Goal: Task Accomplishment & Management: Complete application form

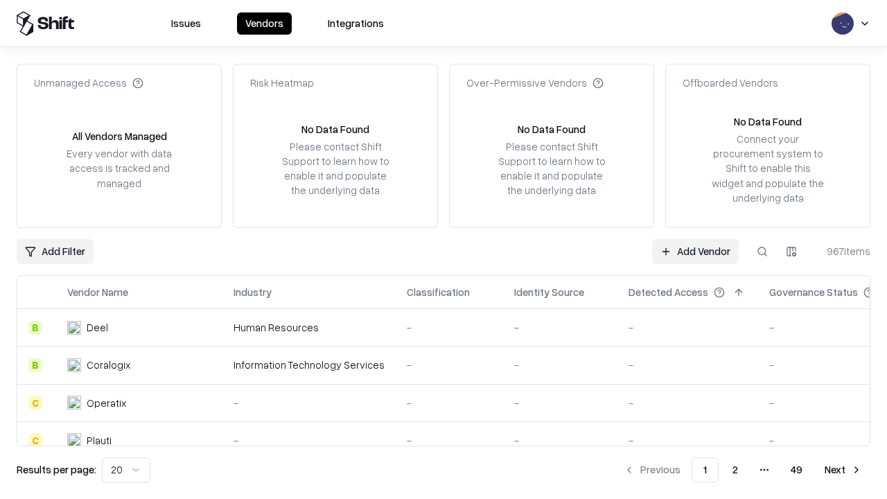
click at [695, 251] on link "Add Vendor" at bounding box center [695, 251] width 87 height 25
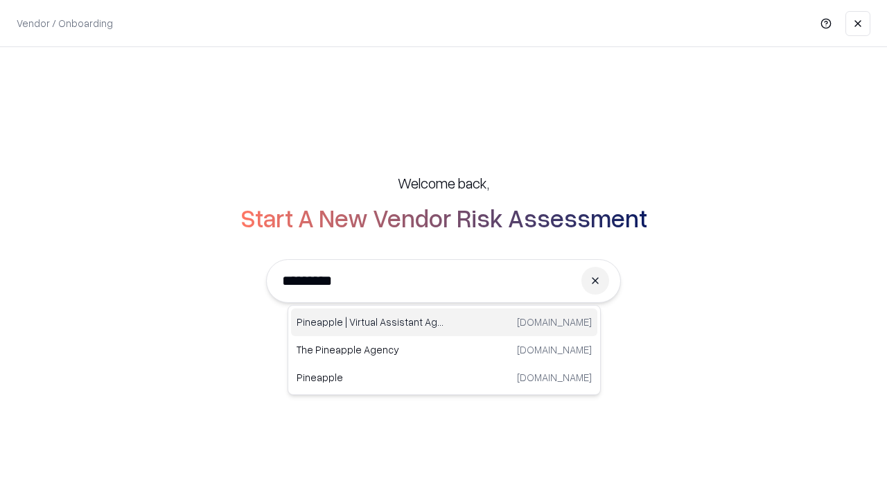
click at [444, 322] on div "Pineapple | Virtual Assistant Agency [DOMAIN_NAME]" at bounding box center [444, 323] width 306 height 28
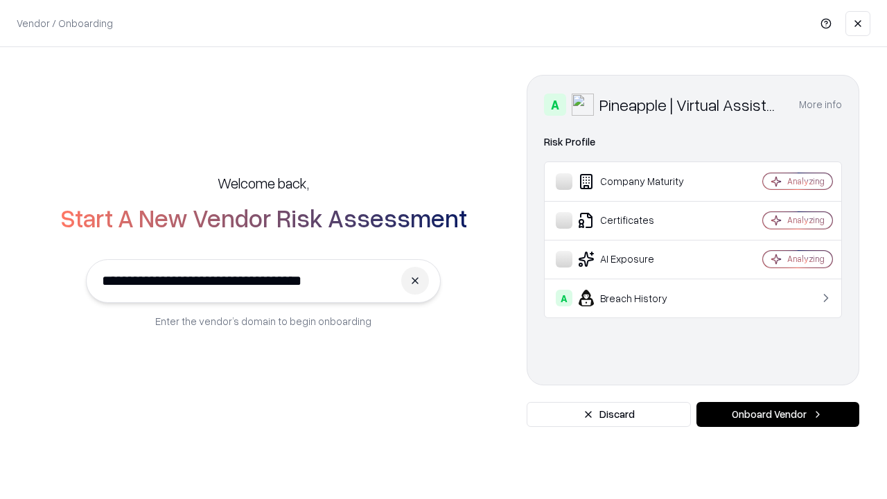
type input "**********"
click at [778, 415] on button "Onboard Vendor" at bounding box center [778, 414] width 163 height 25
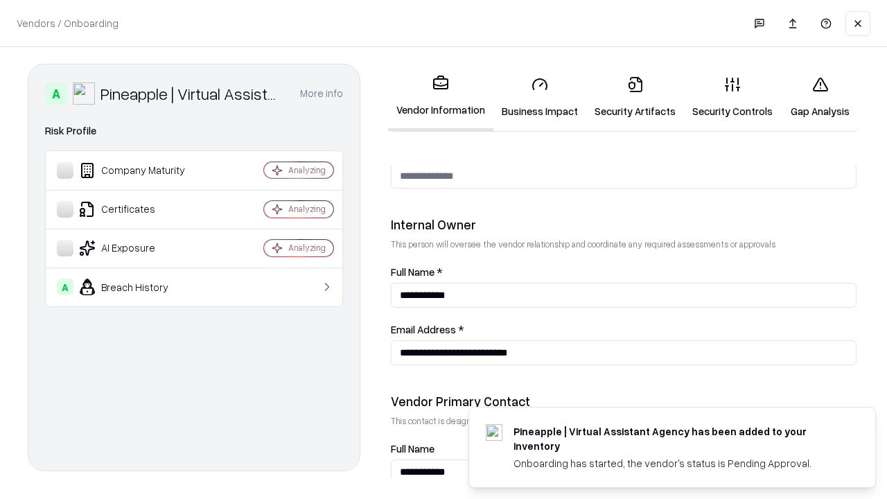
scroll to position [718, 0]
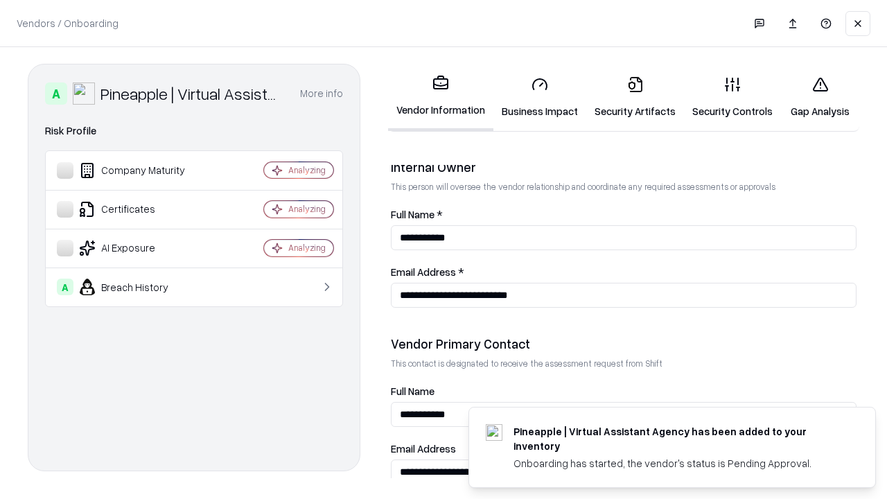
click at [540, 97] on link "Business Impact" at bounding box center [540, 97] width 93 height 64
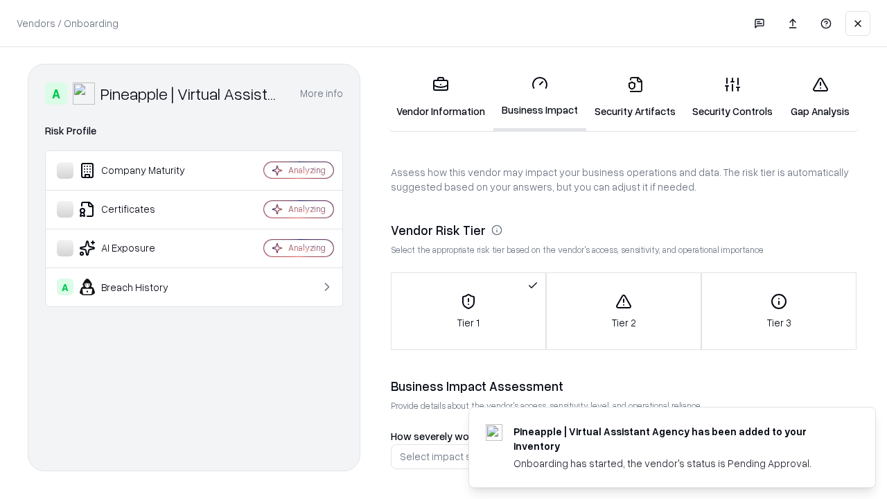
click at [635, 97] on link "Security Artifacts" at bounding box center [636, 97] width 98 height 64
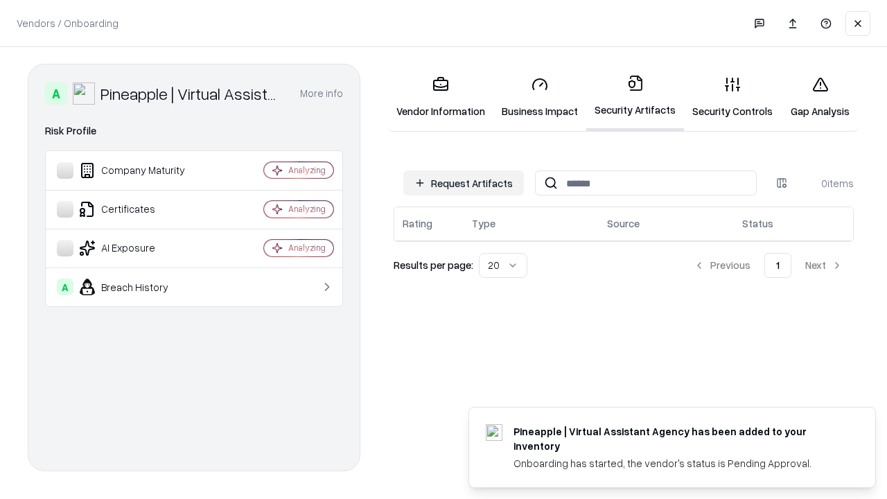
click at [464, 183] on button "Request Artifacts" at bounding box center [463, 183] width 121 height 25
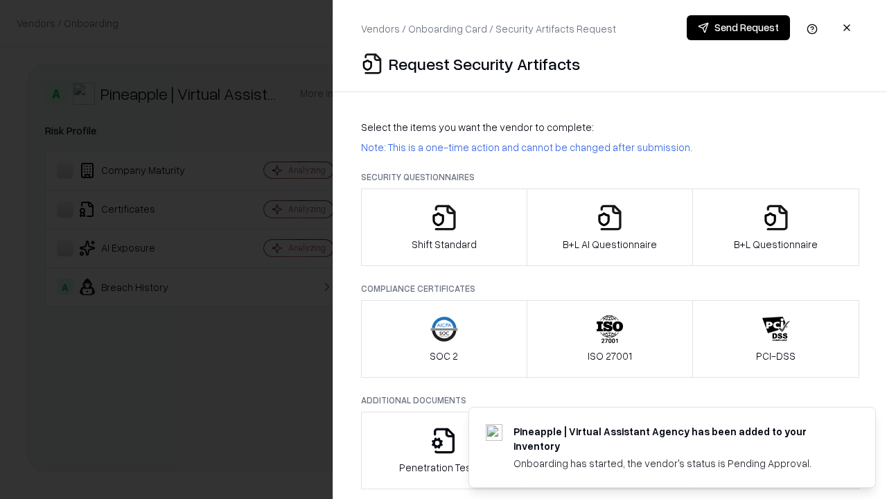
click at [444, 227] on icon "button" at bounding box center [445, 218] width 28 height 28
click at [738, 28] on button "Send Request" at bounding box center [738, 27] width 103 height 25
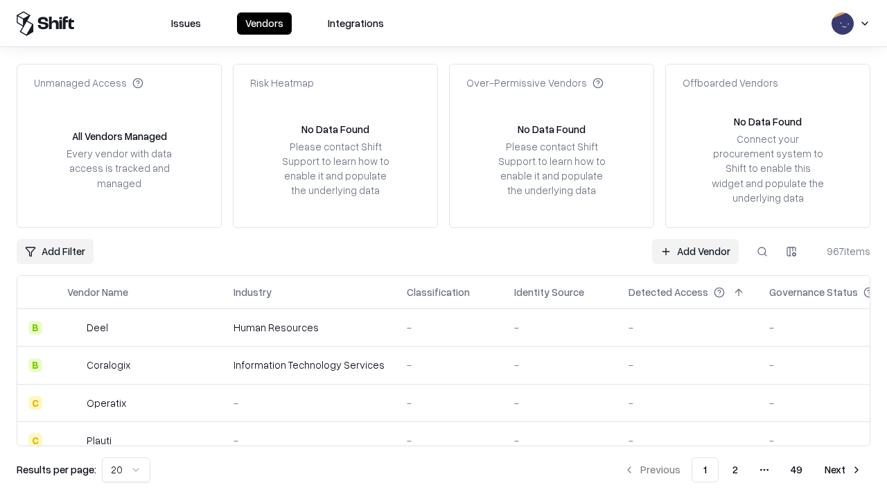
click at [763, 251] on button at bounding box center [762, 251] width 25 height 25
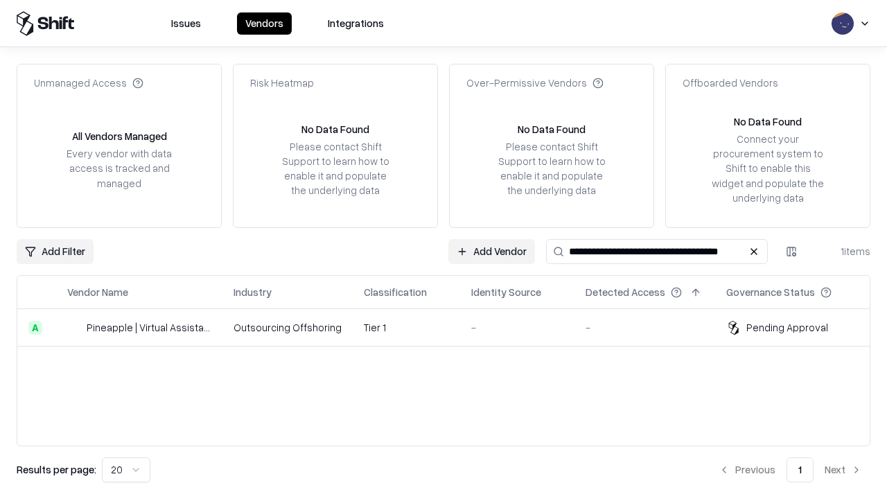
type input "**********"
click at [452, 327] on td "Tier 1" at bounding box center [406, 327] width 107 height 37
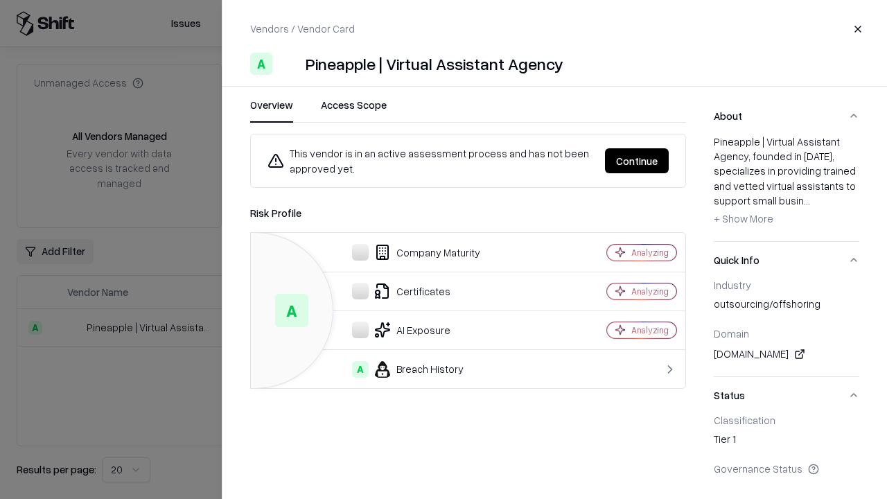
click at [637, 161] on button "Continue" at bounding box center [637, 160] width 64 height 25
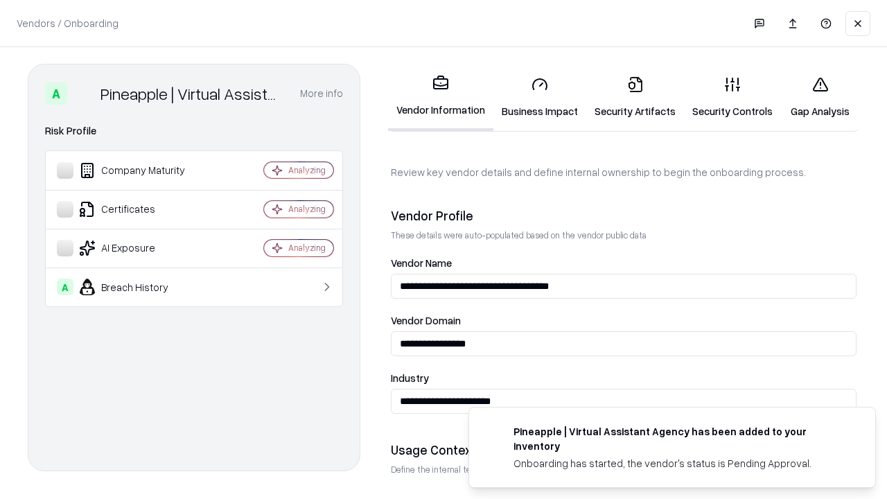
click at [635, 97] on link "Security Artifacts" at bounding box center [636, 97] width 98 height 64
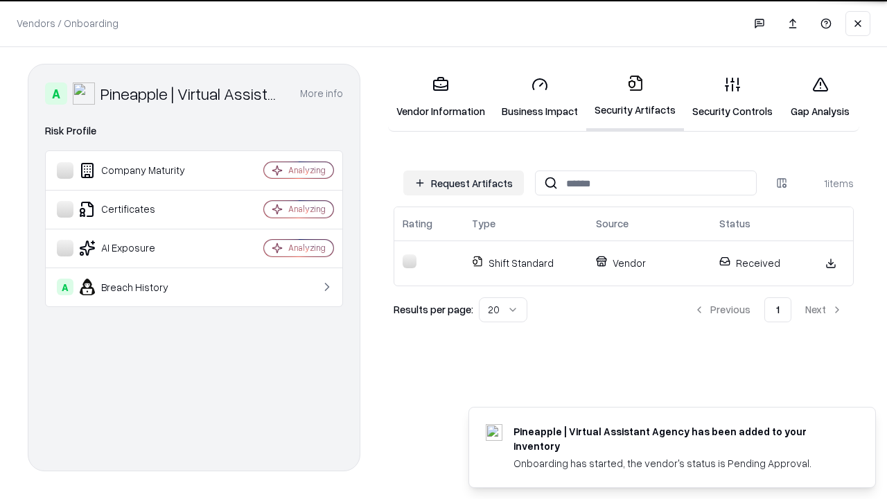
click at [820, 97] on link "Gap Analysis" at bounding box center [820, 97] width 78 height 64
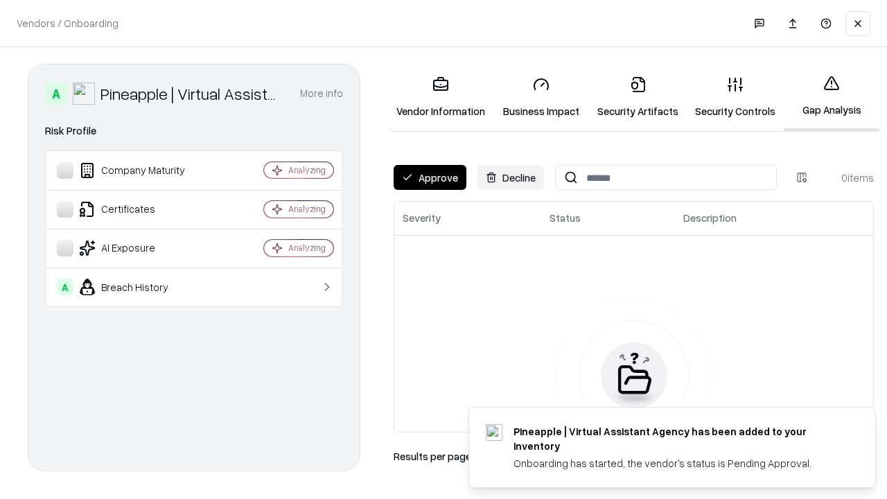
click at [430, 177] on button "Approve" at bounding box center [430, 177] width 73 height 25
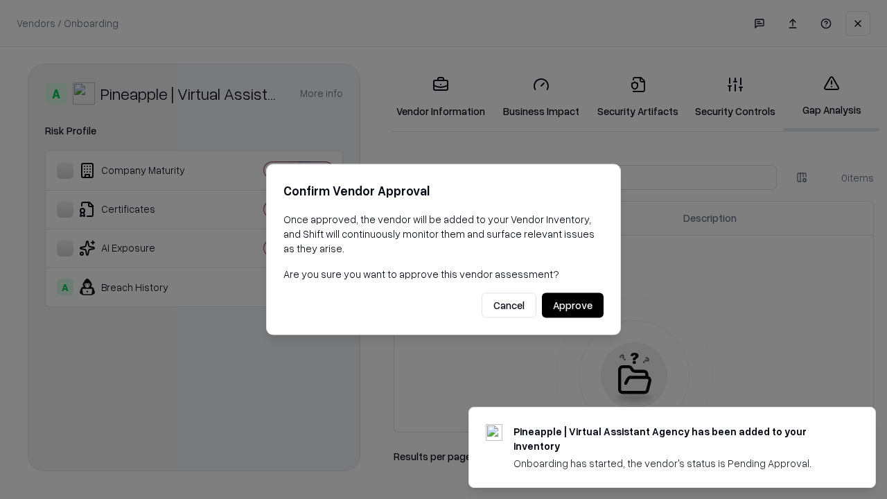
click at [573, 305] on button "Approve" at bounding box center [573, 305] width 62 height 25
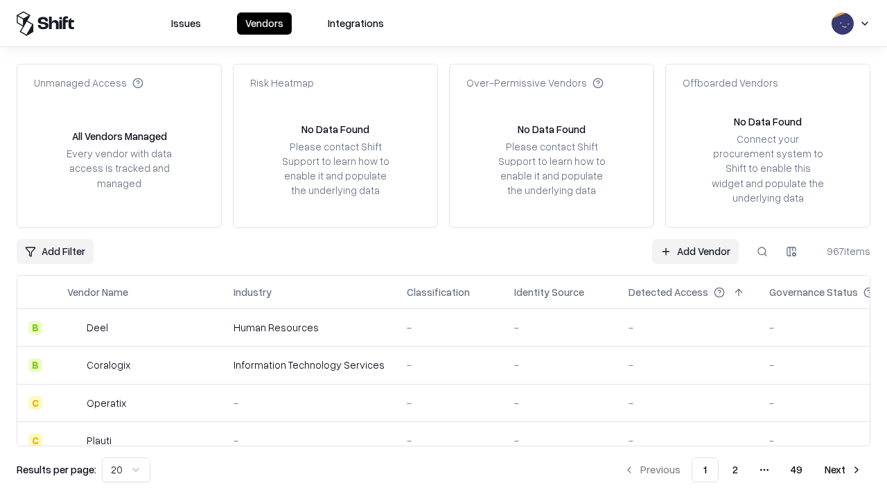
type input "**********"
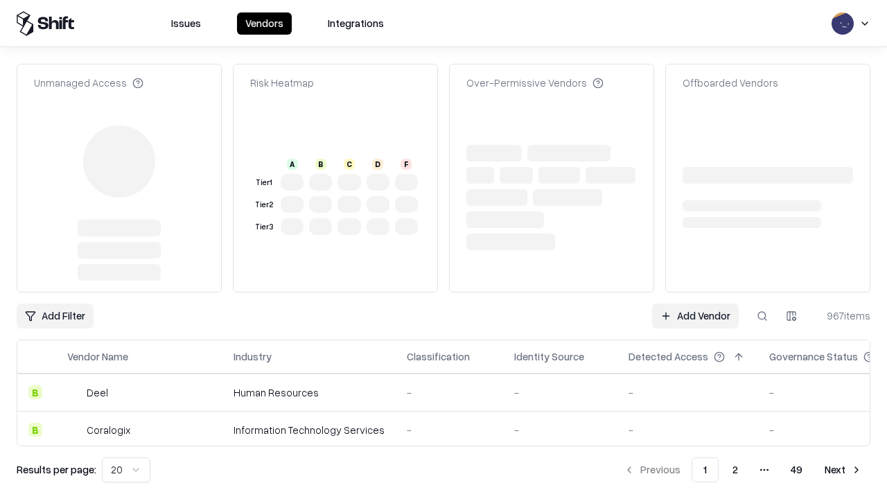
click at [695, 316] on link "Add Vendor" at bounding box center [695, 316] width 87 height 25
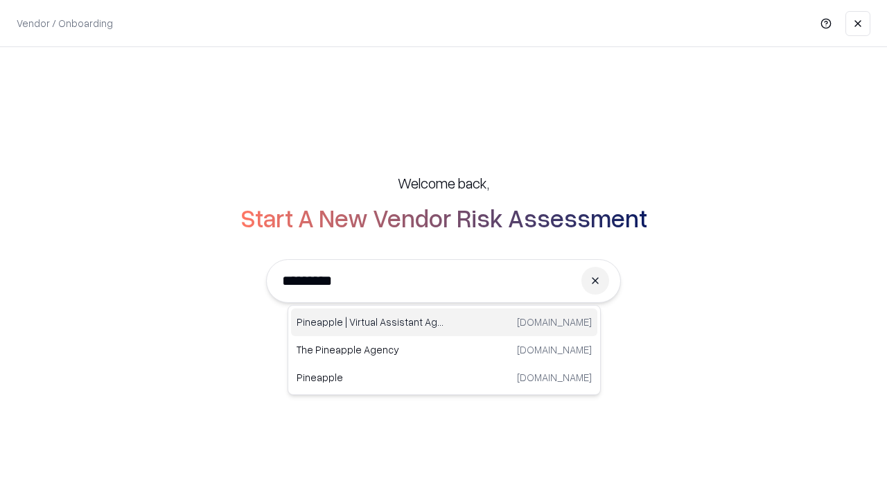
click at [444, 322] on div "Pineapple | Virtual Assistant Agency [DOMAIN_NAME]" at bounding box center [444, 323] width 306 height 28
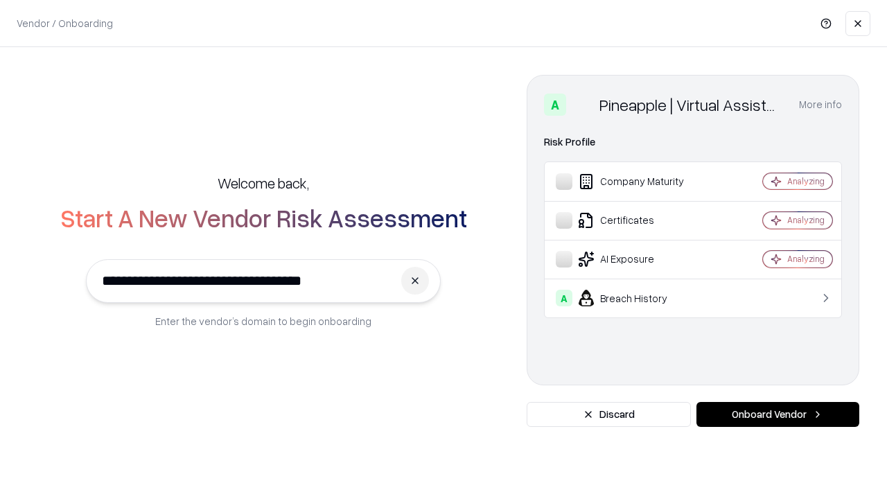
type input "**********"
click at [778, 415] on button "Onboard Vendor" at bounding box center [778, 414] width 163 height 25
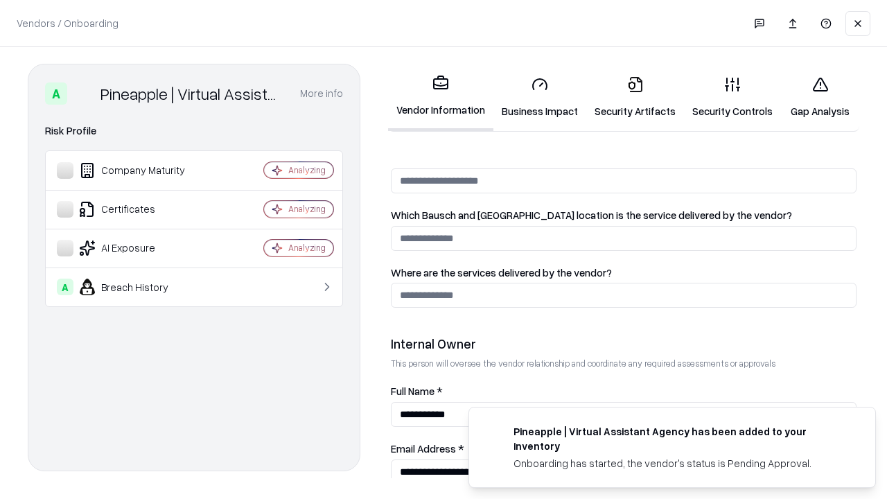
scroll to position [718, 0]
